Goal: Check status: Check status

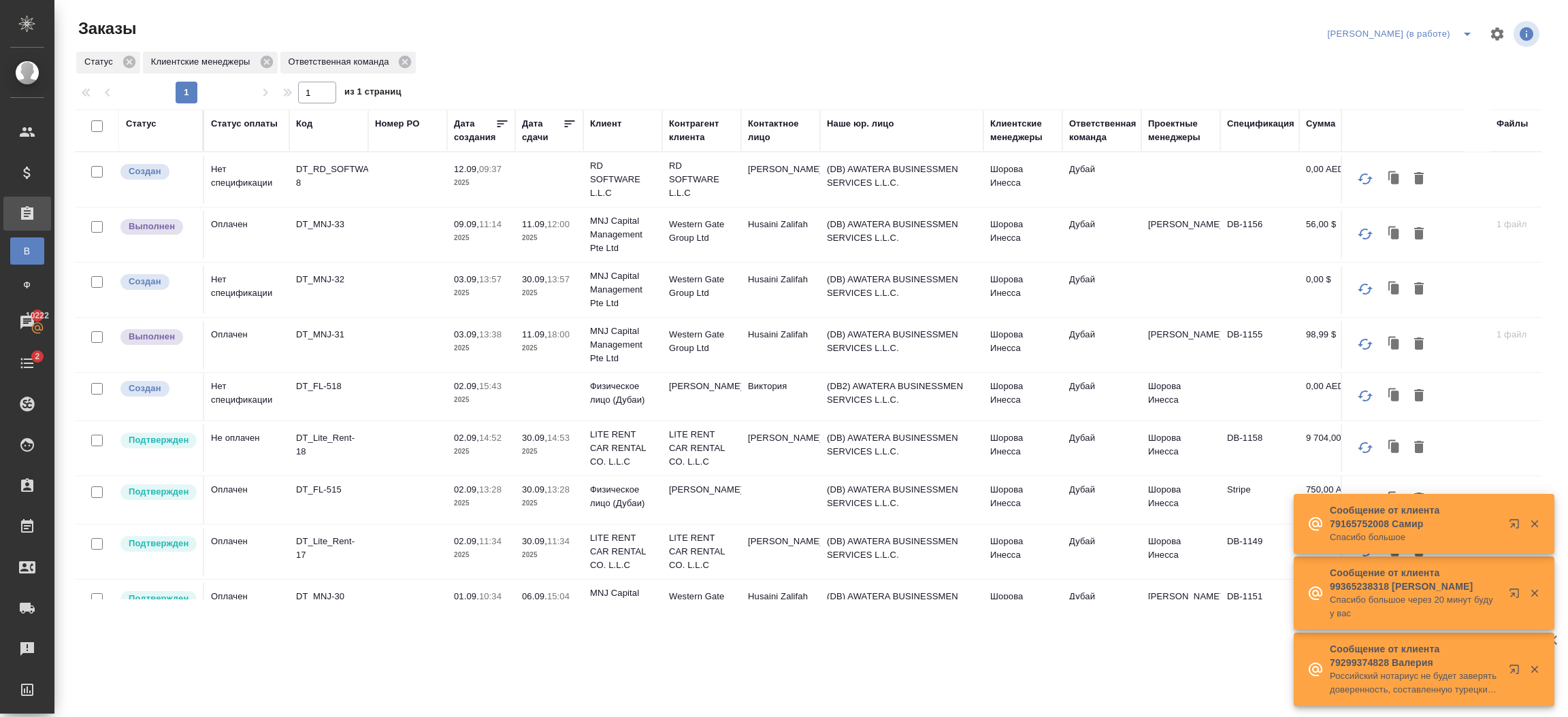
click at [499, 236] on p "2025" at bounding box center [480, 238] width 54 height 13
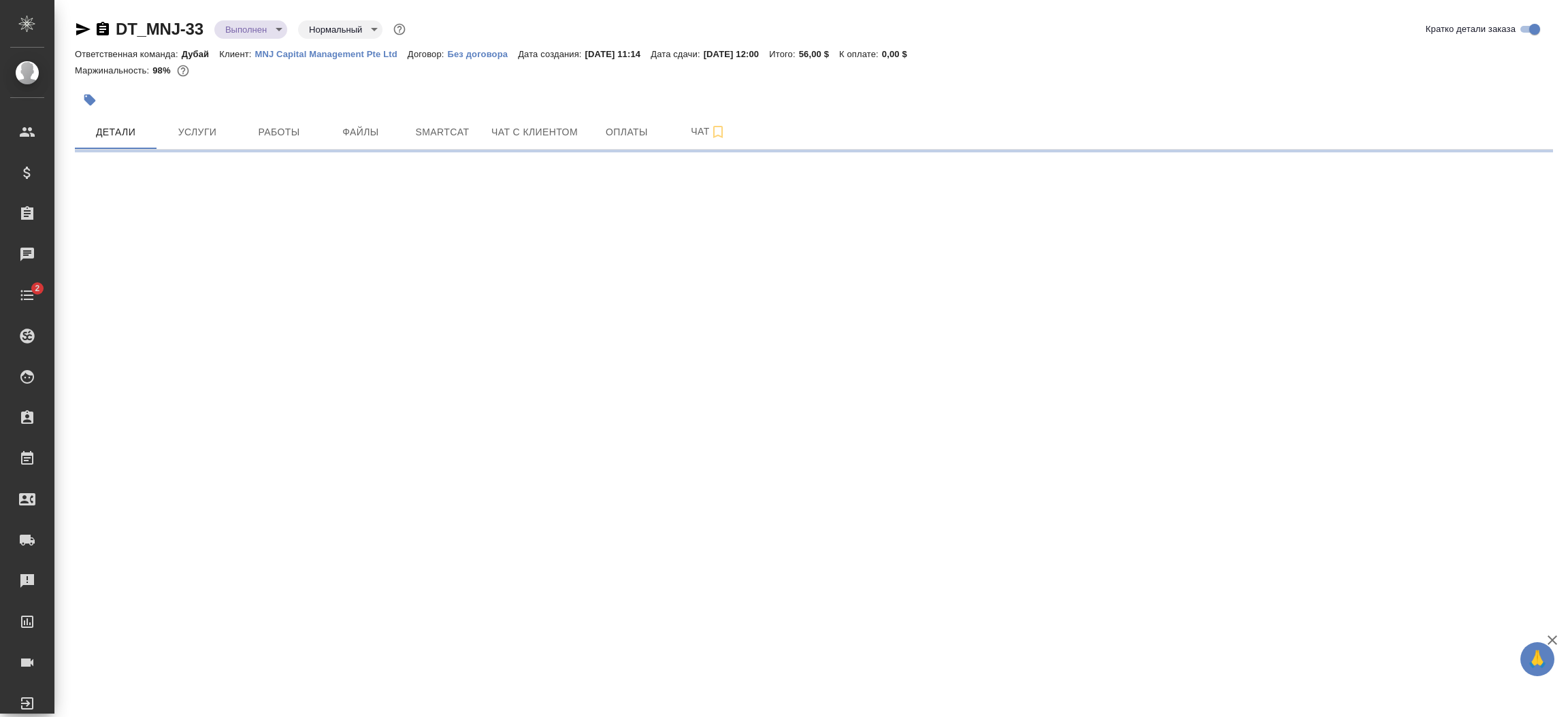
select select "RU"
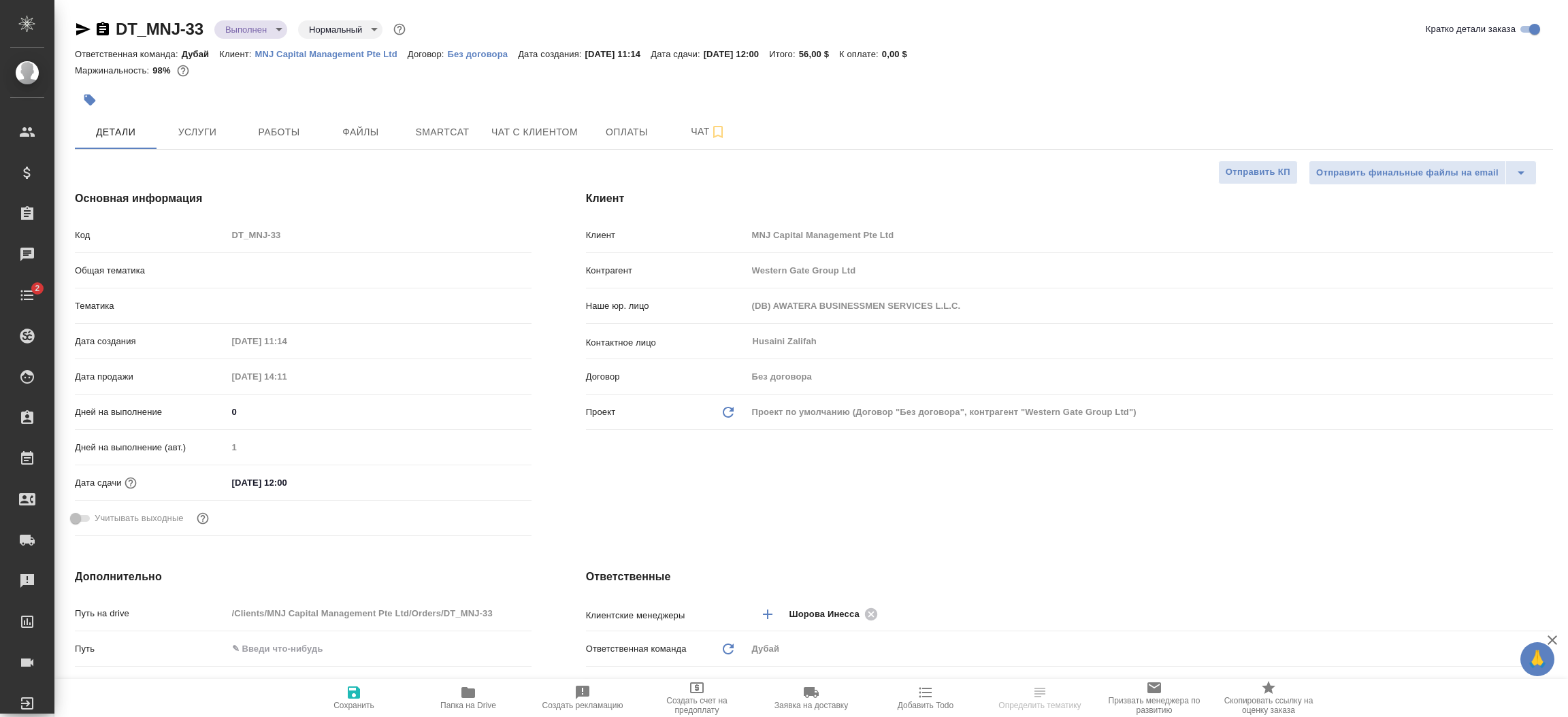
type textarea "x"
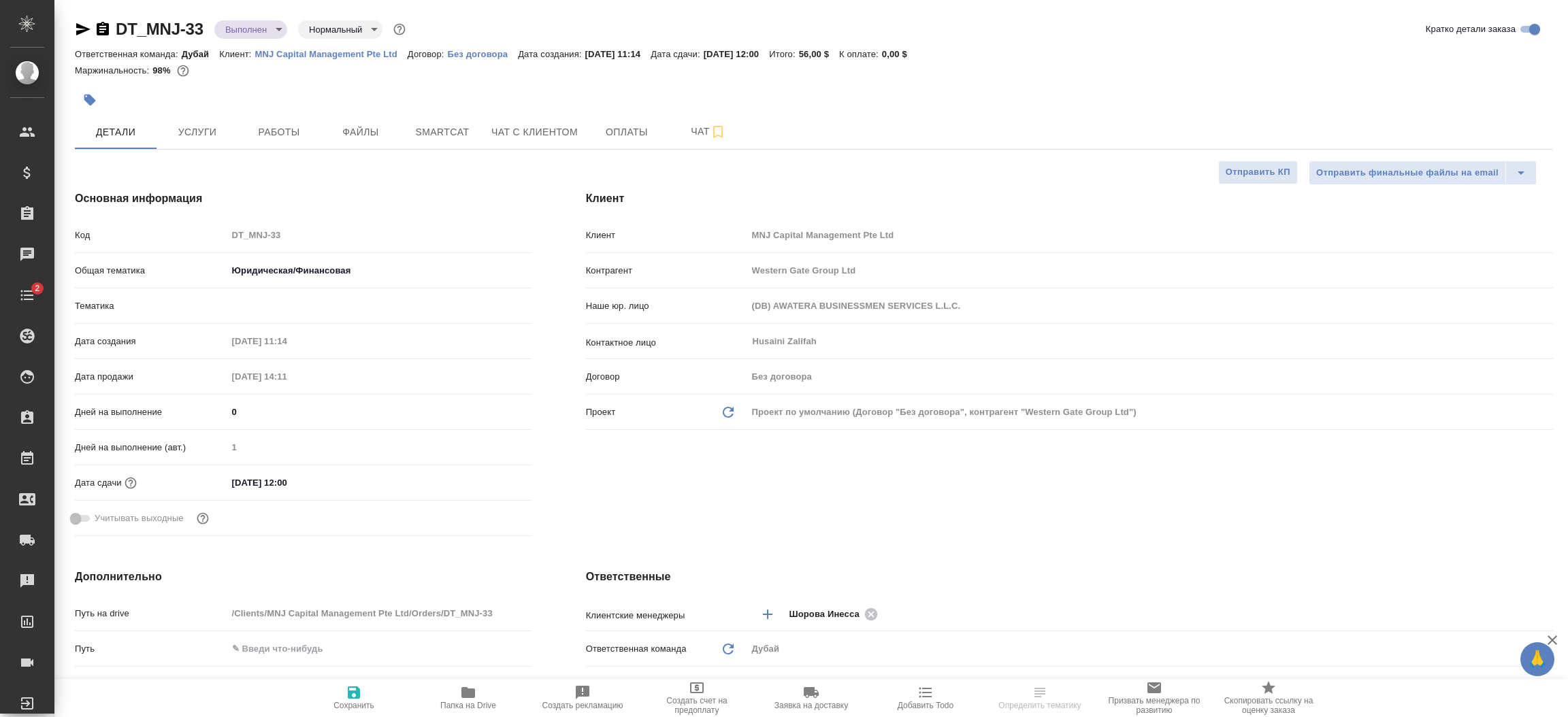
type textarea "x"
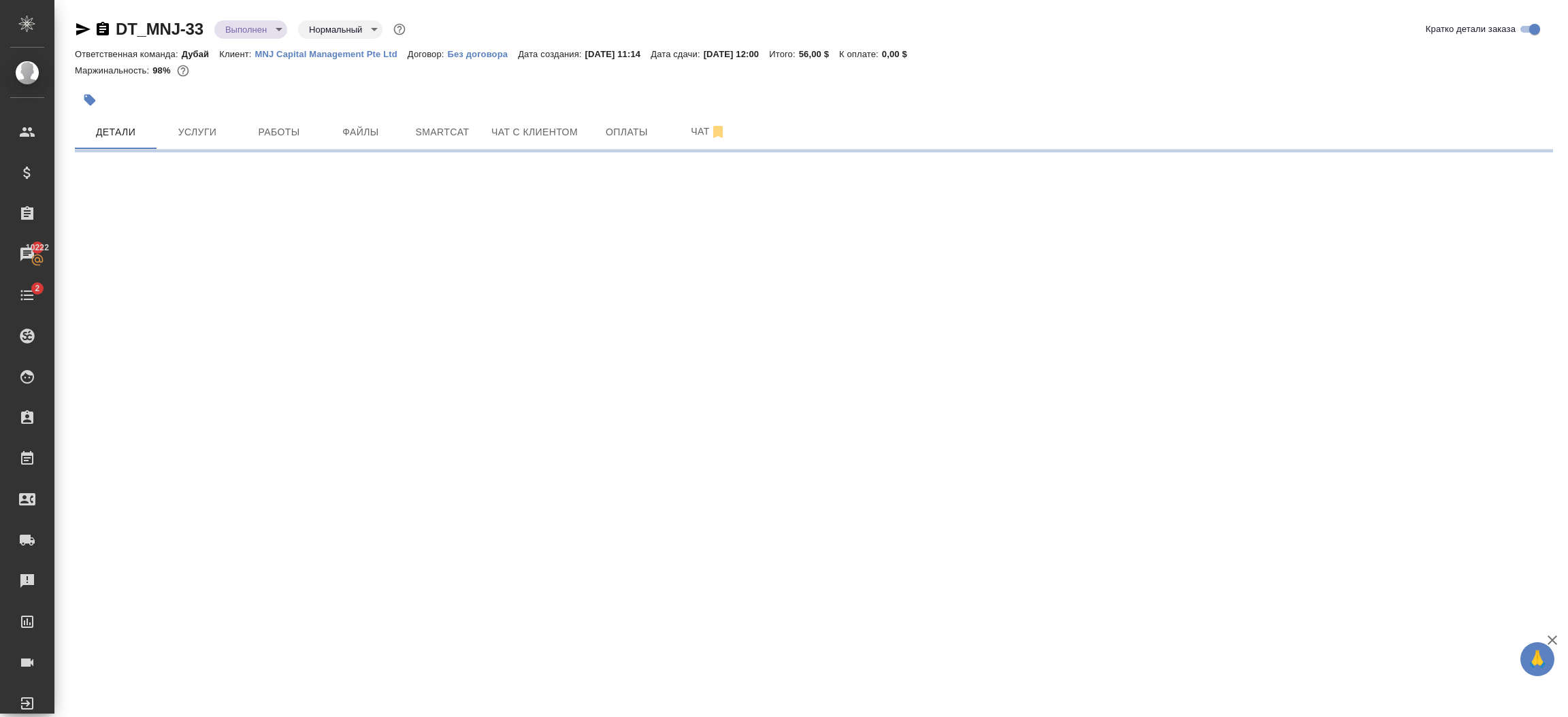
select select "RU"
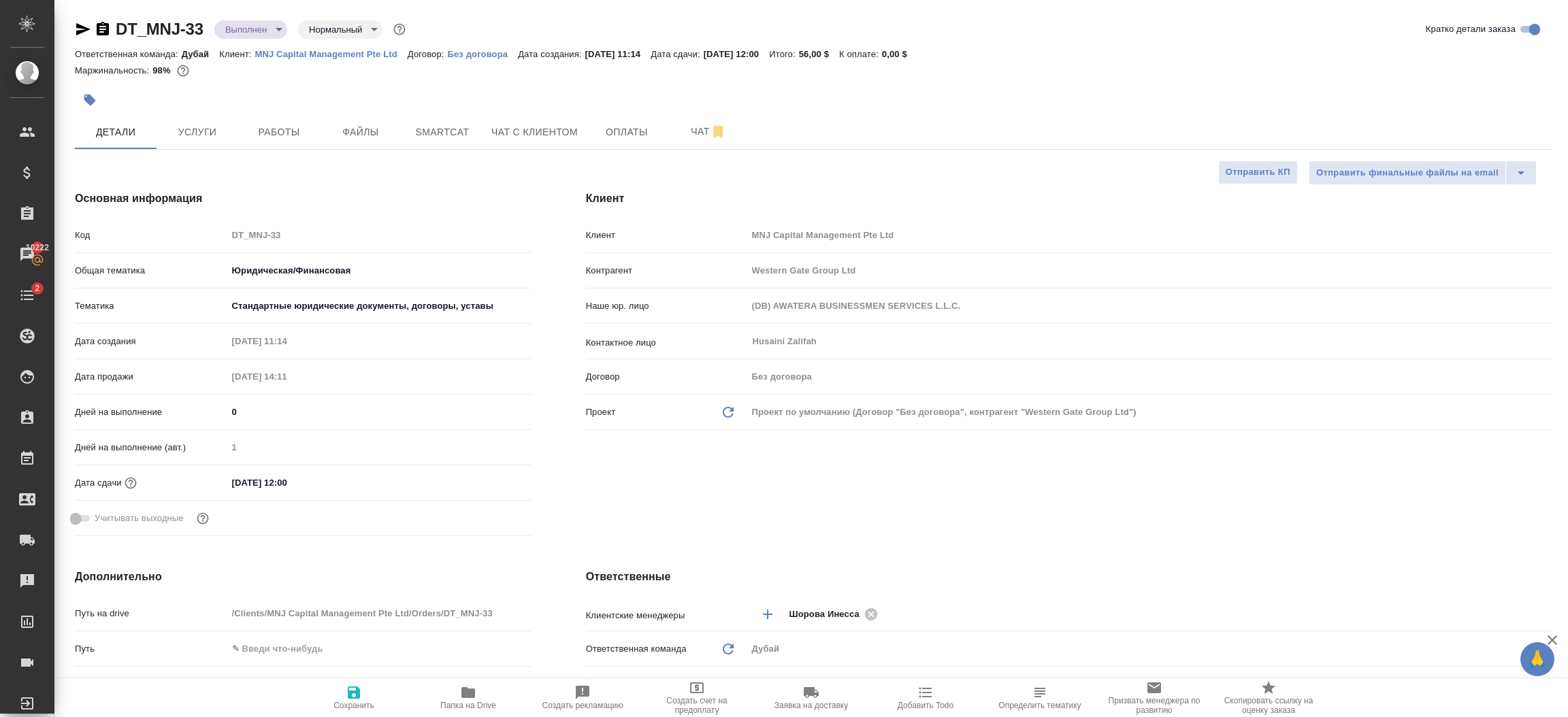
type textarea "x"
